Goal: Navigation & Orientation: Find specific page/section

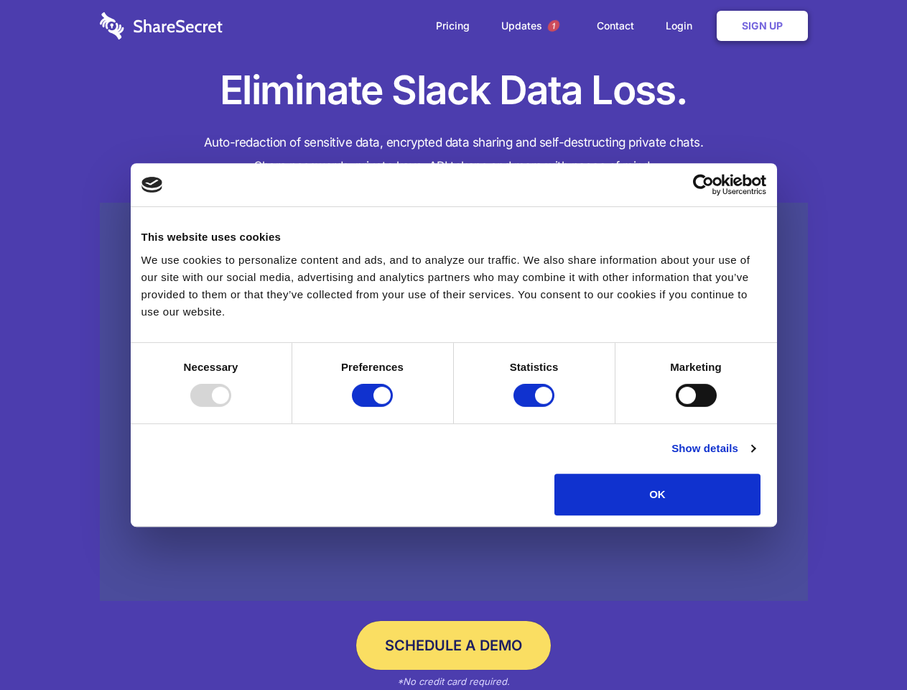
click at [231, 407] on div at bounding box center [210, 395] width 41 height 23
click at [393, 407] on input "Preferences" at bounding box center [372, 395] width 41 height 23
checkbox input "false"
click at [536, 407] on input "Statistics" at bounding box center [534, 395] width 41 height 23
checkbox input "false"
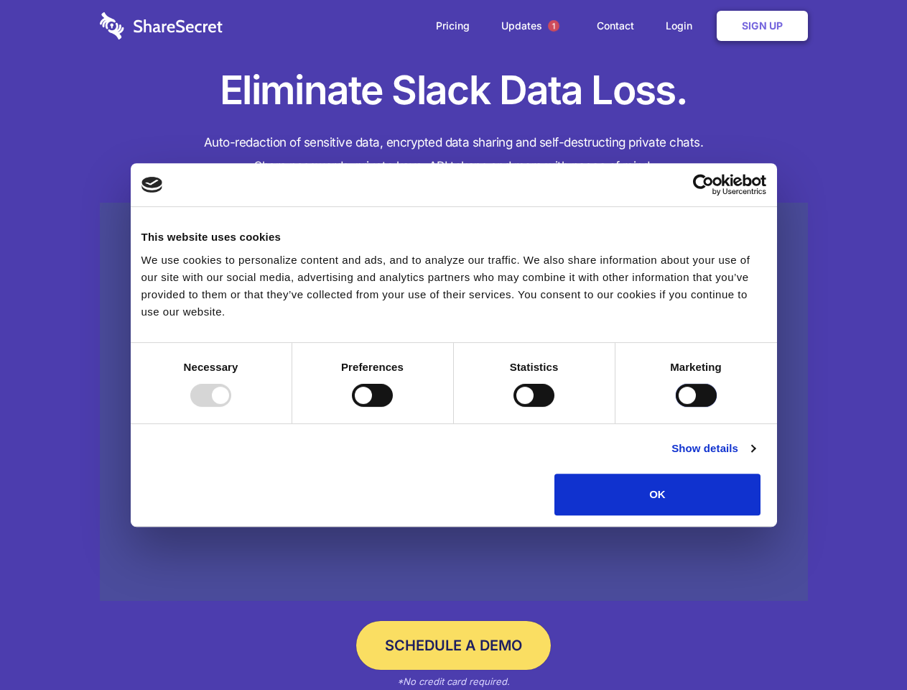
click at [676, 407] on input "Marketing" at bounding box center [696, 395] width 41 height 23
checkbox input "true"
click at [755, 457] on link "Show details" at bounding box center [713, 448] width 83 height 17
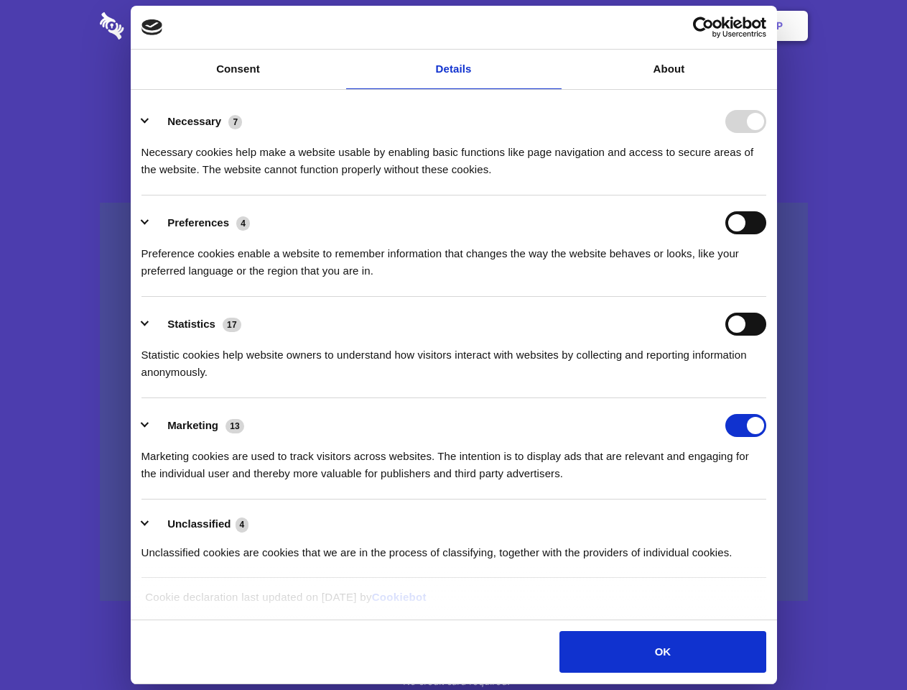
click at [773, 520] on ul "Necessary 7 Necessary cookies help make a website usable by enabling basic func…" at bounding box center [453, 336] width 639 height 484
click at [553, 26] on span "1" at bounding box center [553, 25] width 11 height 11
